Goal: Transaction & Acquisition: Subscribe to service/newsletter

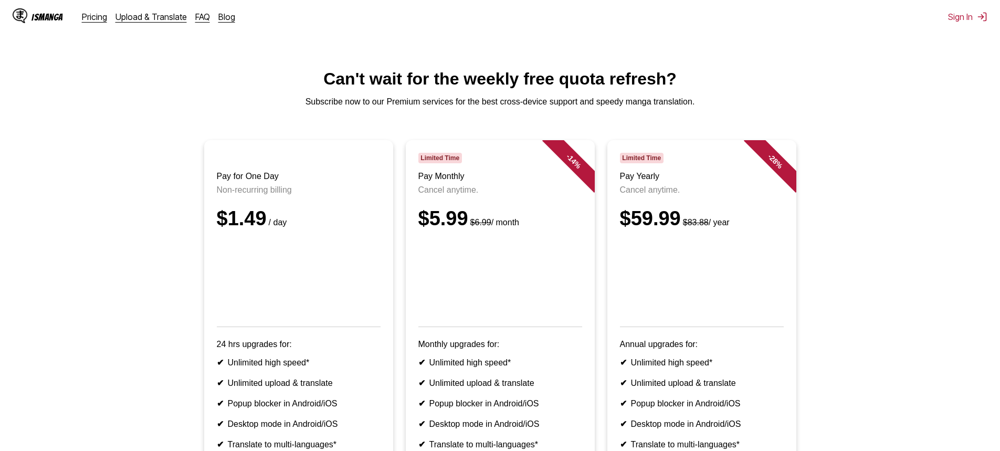
click at [218, 230] on div "$1.49 / day" at bounding box center [299, 218] width 164 height 23
click at [220, 230] on div "$1.49 / day" at bounding box center [299, 218] width 164 height 23
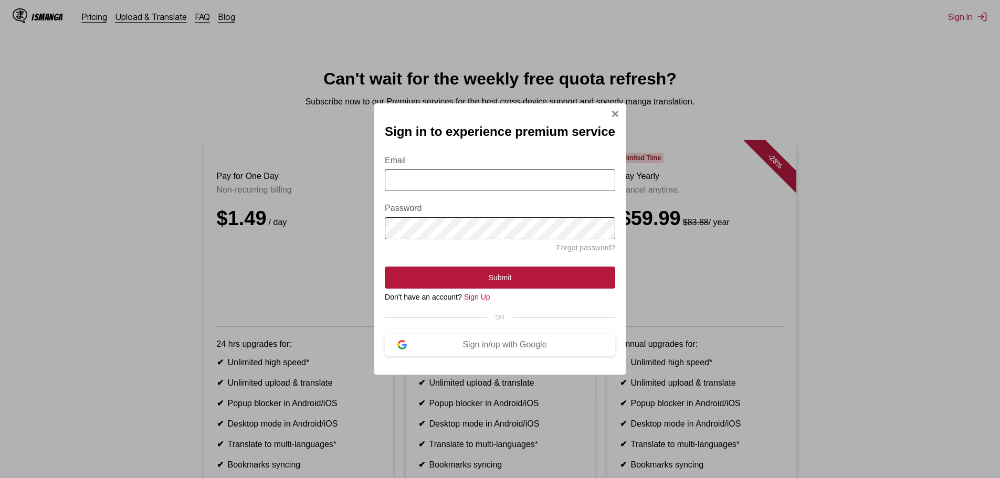
click at [974, 13] on div "Sign in to experience premium service Email Password Forgot password? Submit Do…" at bounding box center [500, 239] width 1000 height 478
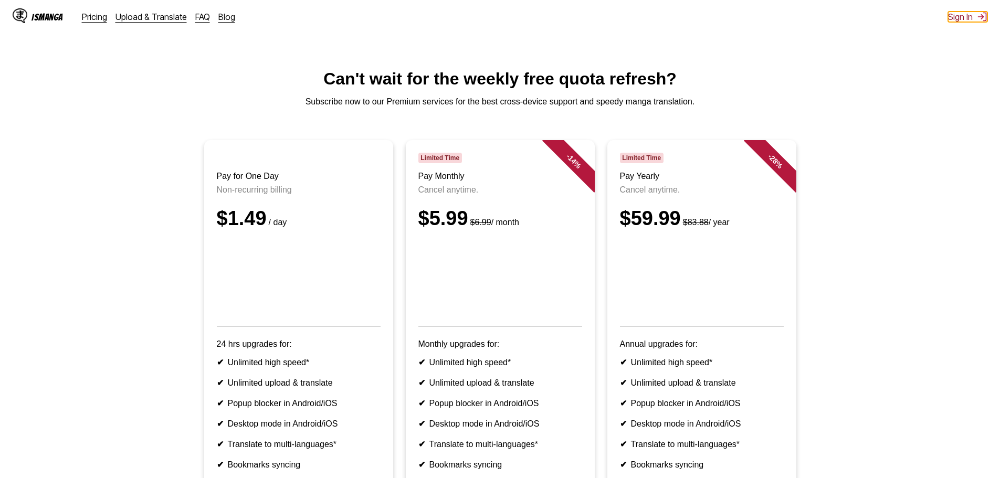
click at [963, 15] on button "Sign In" at bounding box center [967, 17] width 39 height 10
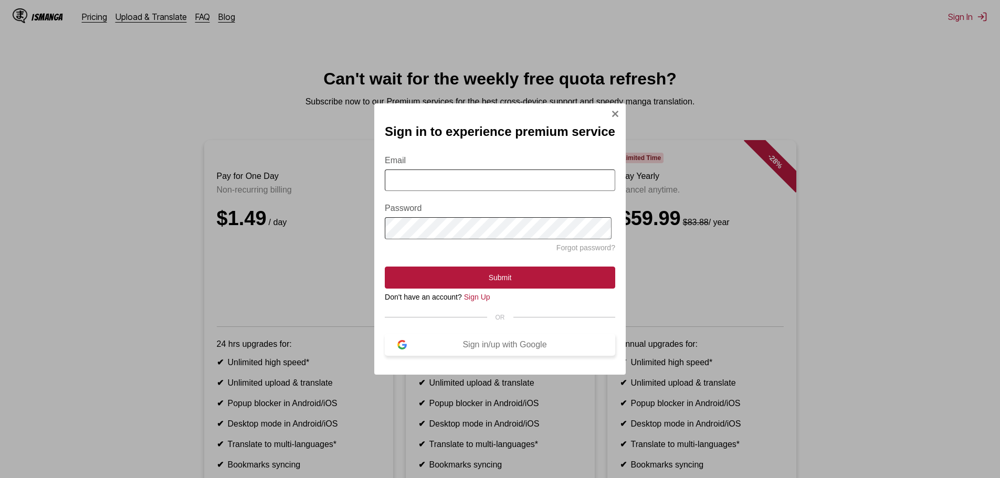
click at [500, 356] on button "Sign in/up with Google" at bounding box center [500, 345] width 230 height 22
click at [496, 346] on div "Sign in/up with Google" at bounding box center [505, 344] width 196 height 9
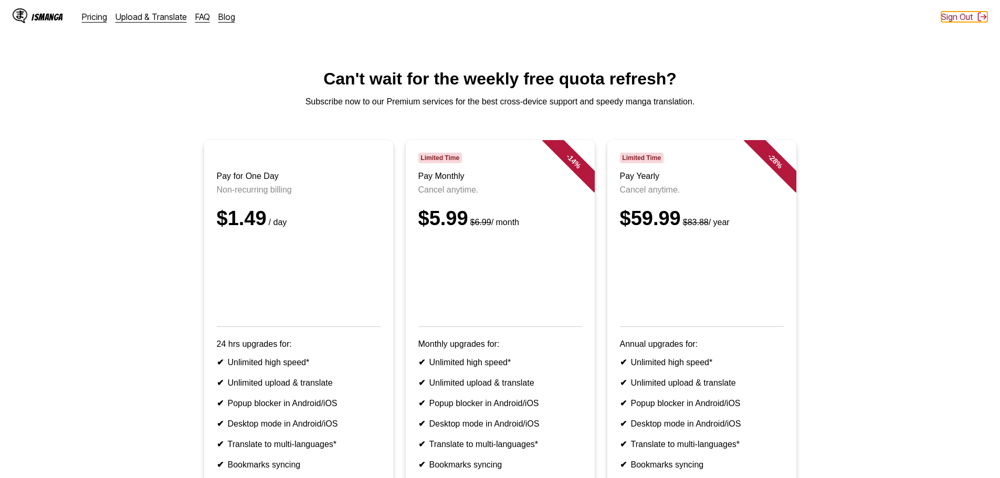
click at [952, 14] on button "Sign Out" at bounding box center [964, 17] width 46 height 10
click at [952, 14] on button "Sign In" at bounding box center [967, 17] width 39 height 10
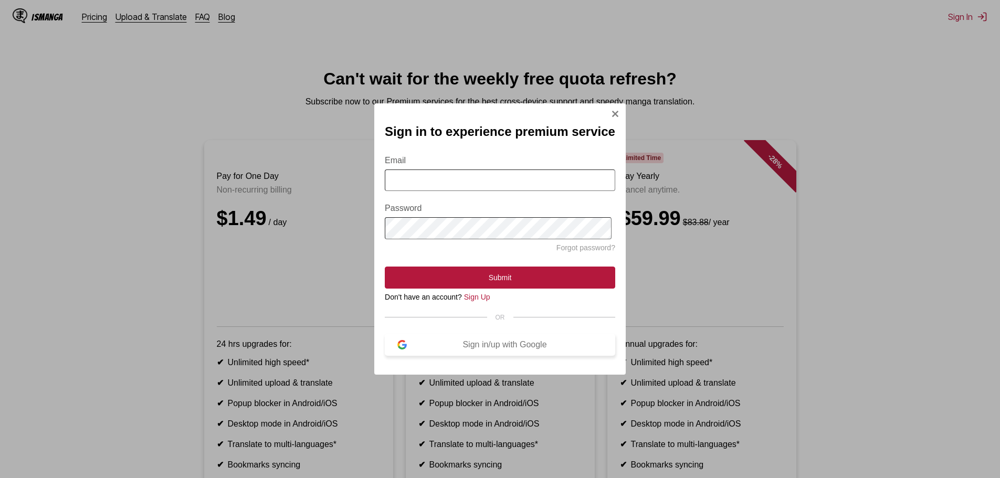
click at [518, 344] on button "Sign in/up with Google" at bounding box center [500, 345] width 230 height 22
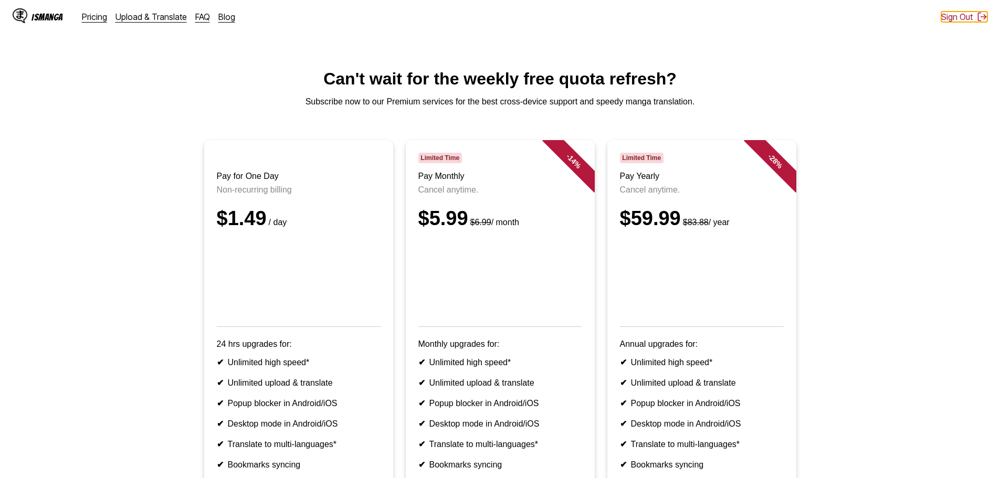
click at [942, 17] on button "Sign Out" at bounding box center [964, 17] width 46 height 10
click at [958, 15] on button "Sign In" at bounding box center [967, 17] width 39 height 10
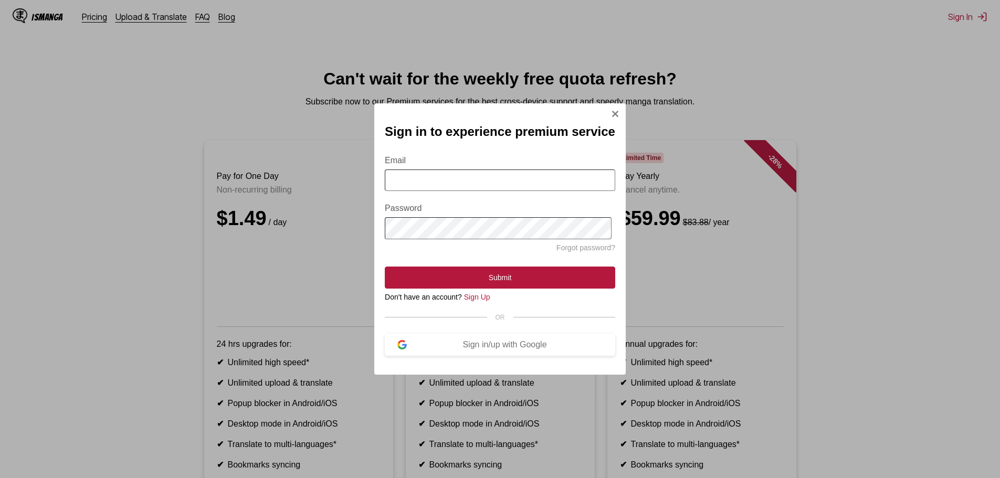
click at [512, 193] on form "Email Password Forgot password? Submit" at bounding box center [500, 215] width 230 height 145
click at [507, 181] on input "Email" at bounding box center [500, 180] width 230 height 22
click at [478, 301] on link "Sign Up" at bounding box center [477, 297] width 26 height 8
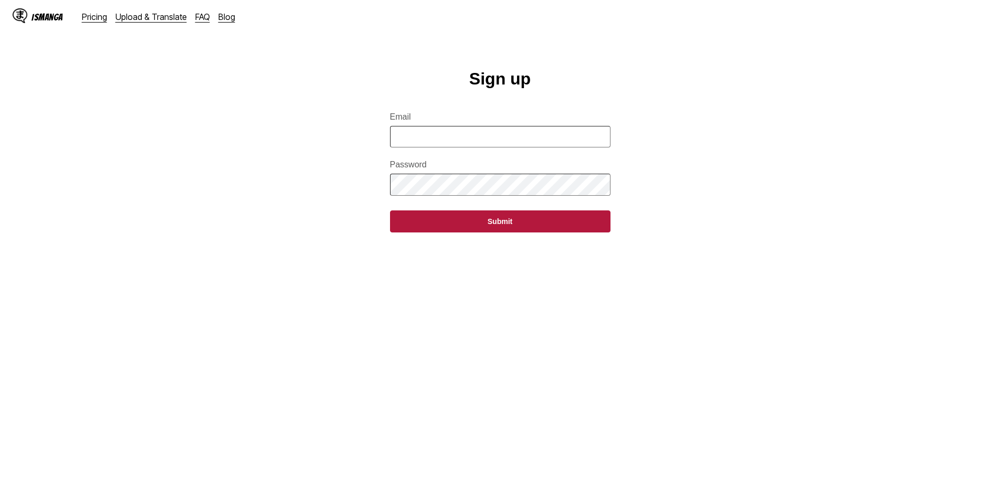
click at [449, 137] on input "Email" at bounding box center [500, 137] width 220 height 22
type input "**********"
click at [390, 210] on button "Submit" at bounding box center [500, 221] width 220 height 22
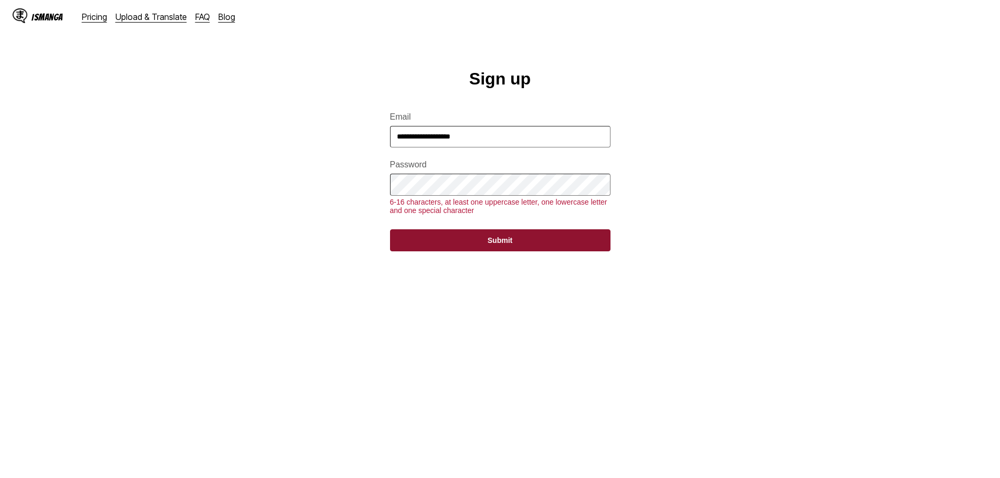
click at [517, 251] on button "Submit" at bounding box center [500, 240] width 220 height 22
click at [514, 251] on button "Submit" at bounding box center [500, 240] width 220 height 22
click at [488, 251] on button "Submit" at bounding box center [500, 240] width 220 height 22
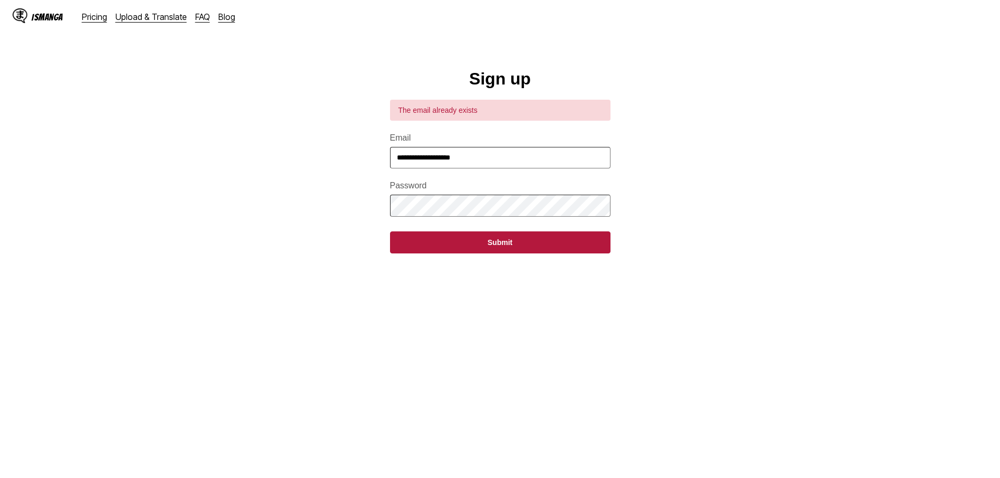
click at [736, 203] on main "**********" at bounding box center [500, 284] width 1000 height 430
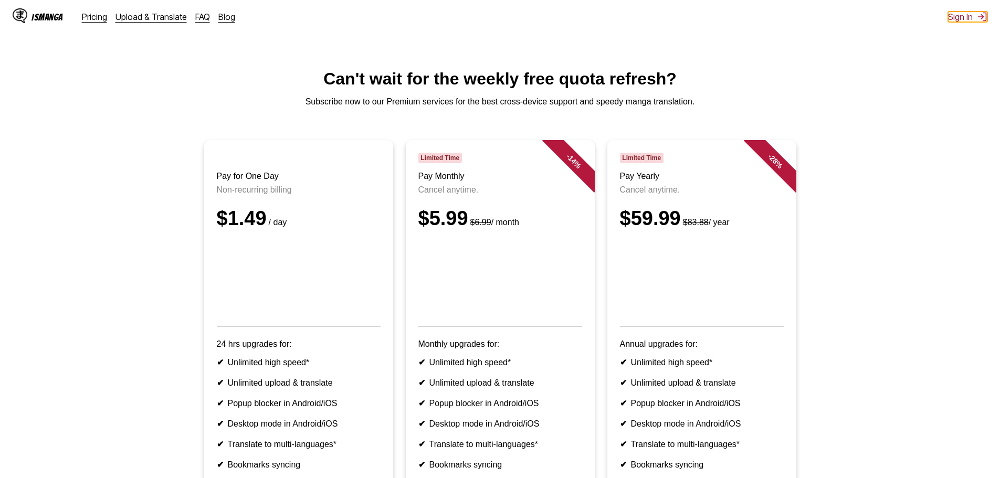
click at [973, 20] on button "Sign In" at bounding box center [967, 17] width 39 height 10
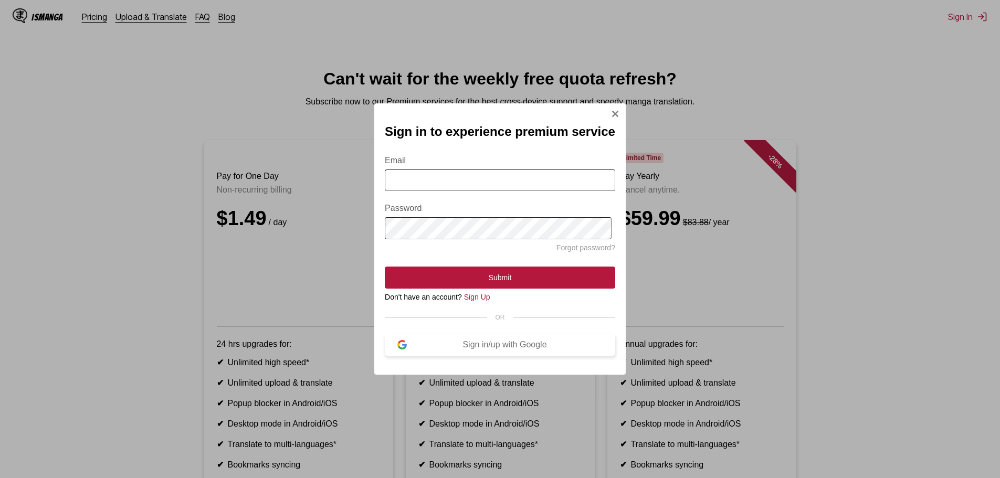
click at [525, 347] on div "Sign in/up with Google" at bounding box center [505, 344] width 196 height 9
